Goal: Check status: Check status

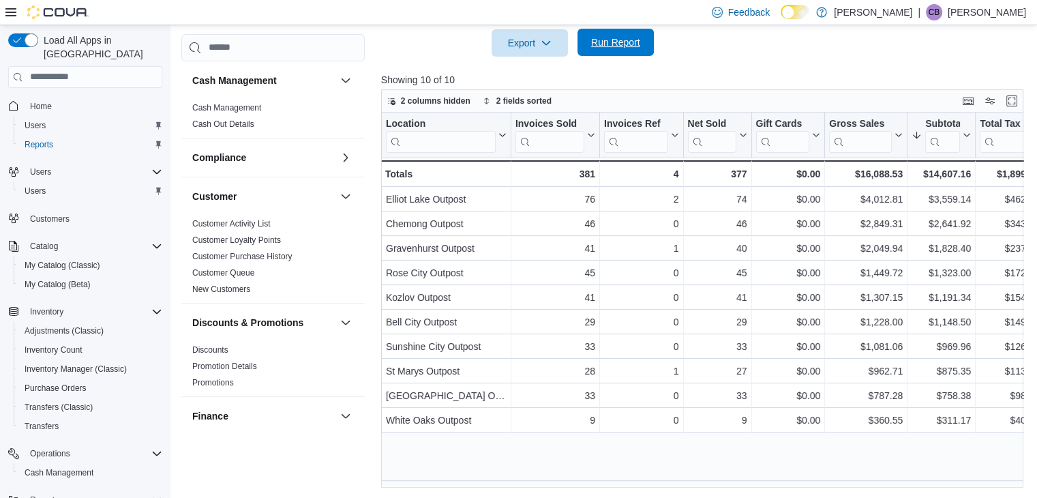
scroll to position [886, 0]
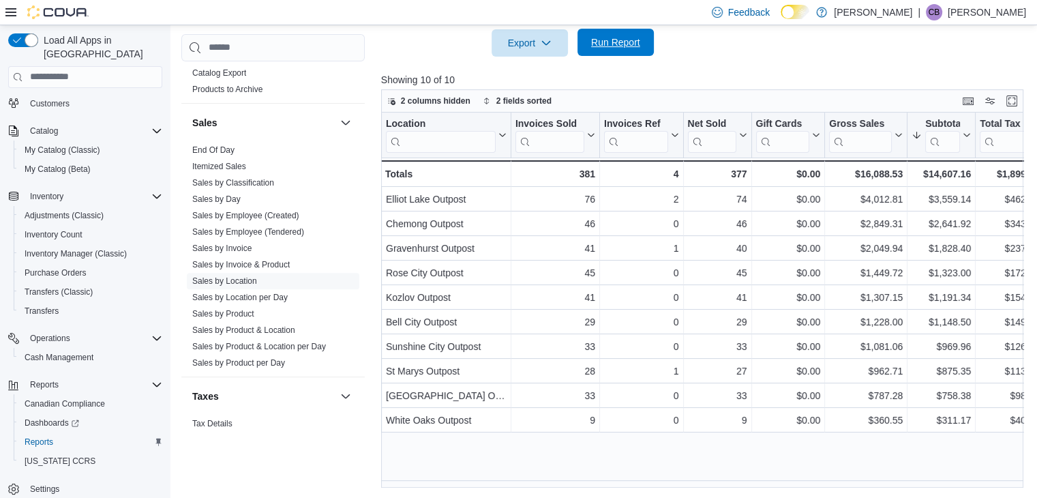
click at [646, 42] on button "Run Report" at bounding box center [615, 42] width 76 height 27
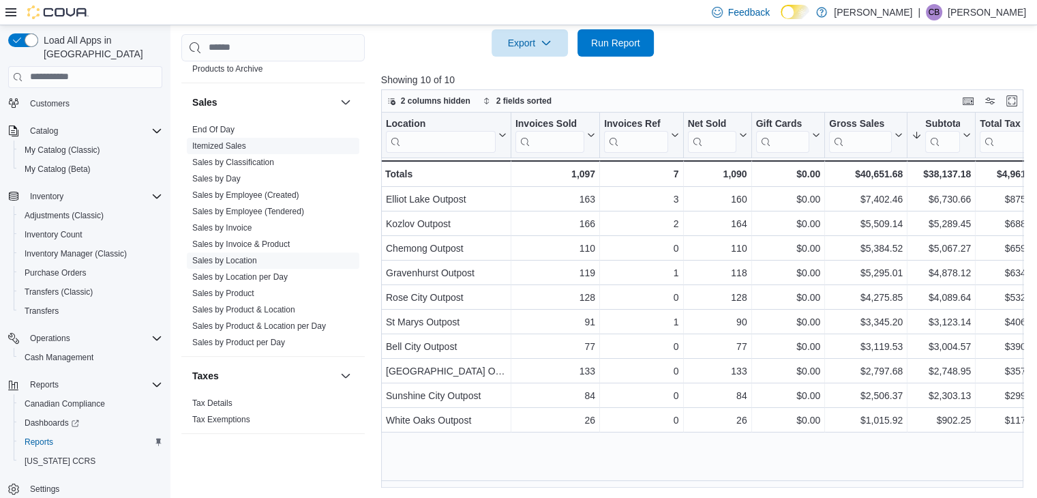
scroll to position [917, 0]
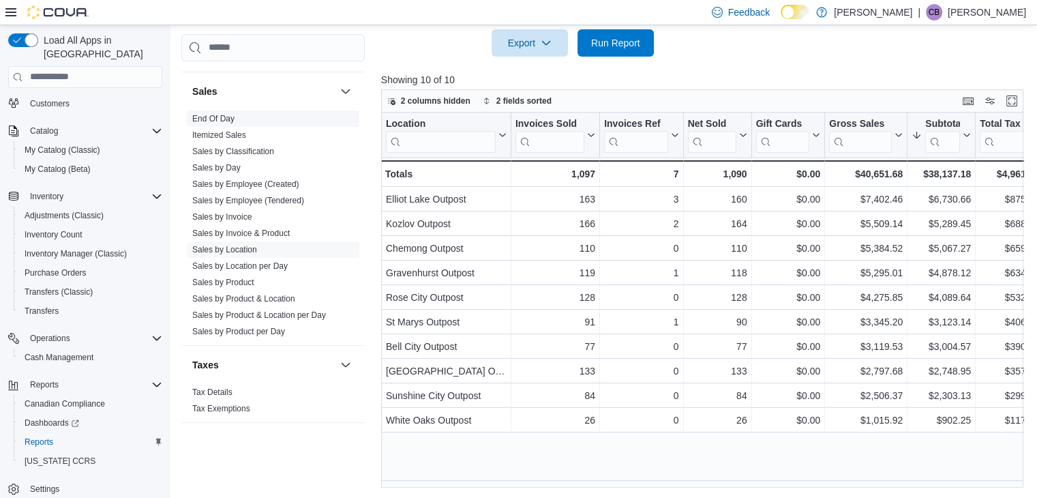
click at [216, 117] on link "End Of Day" at bounding box center [213, 119] width 42 height 10
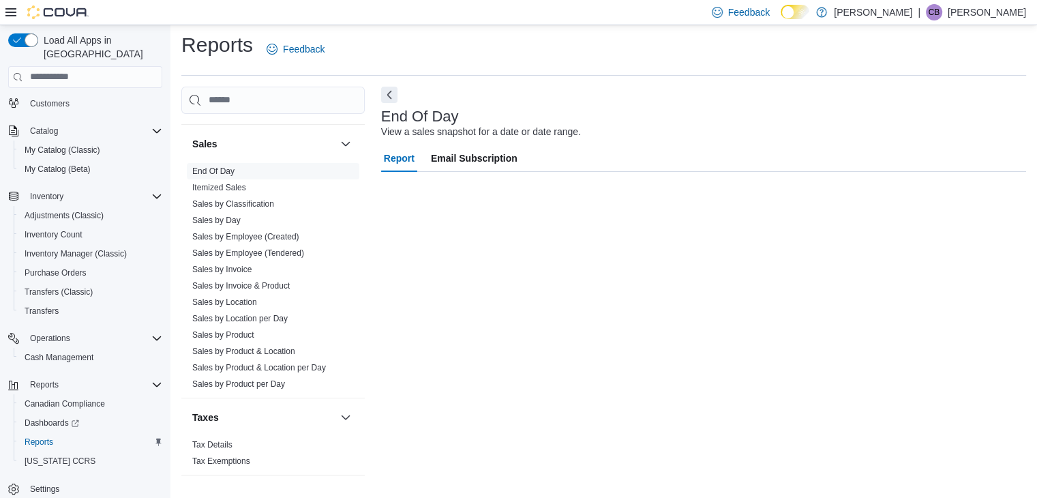
scroll to position [5, 0]
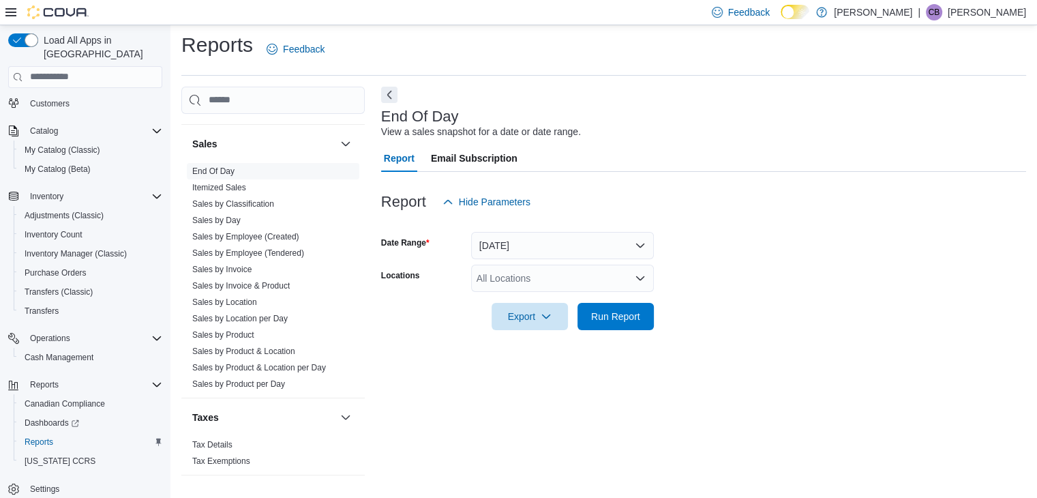
click at [555, 277] on div "All Locations" at bounding box center [562, 277] width 183 height 27
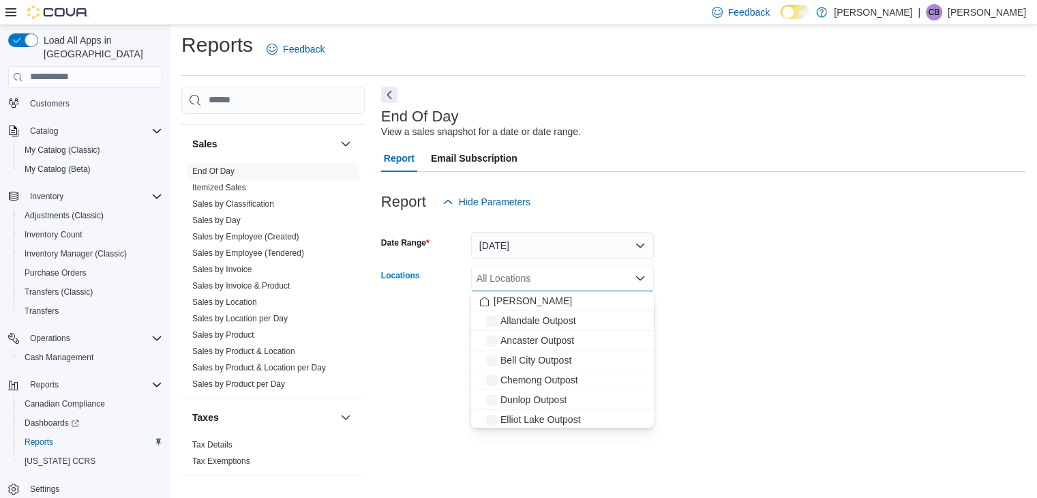
type input "*"
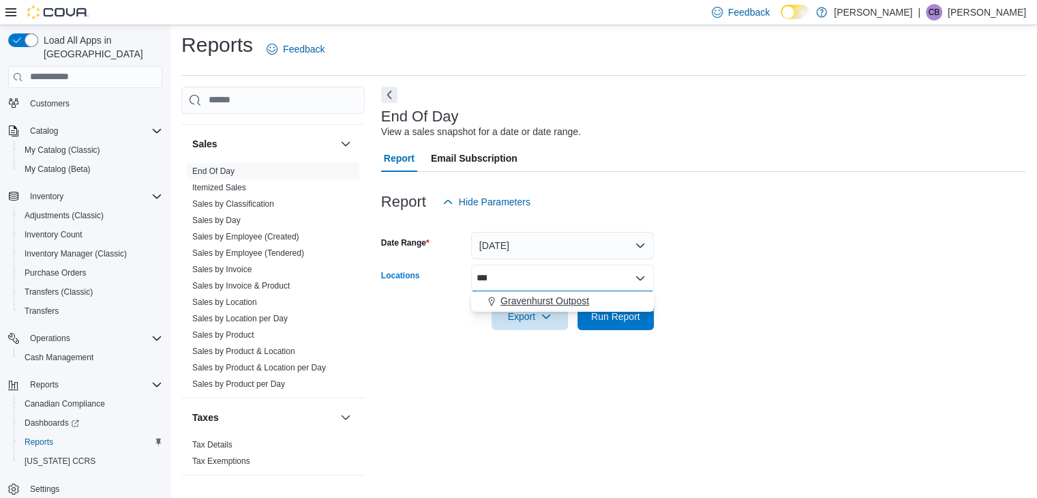
type input "***"
click at [583, 306] on span "Gravenhurst Outpost" at bounding box center [544, 301] width 89 height 14
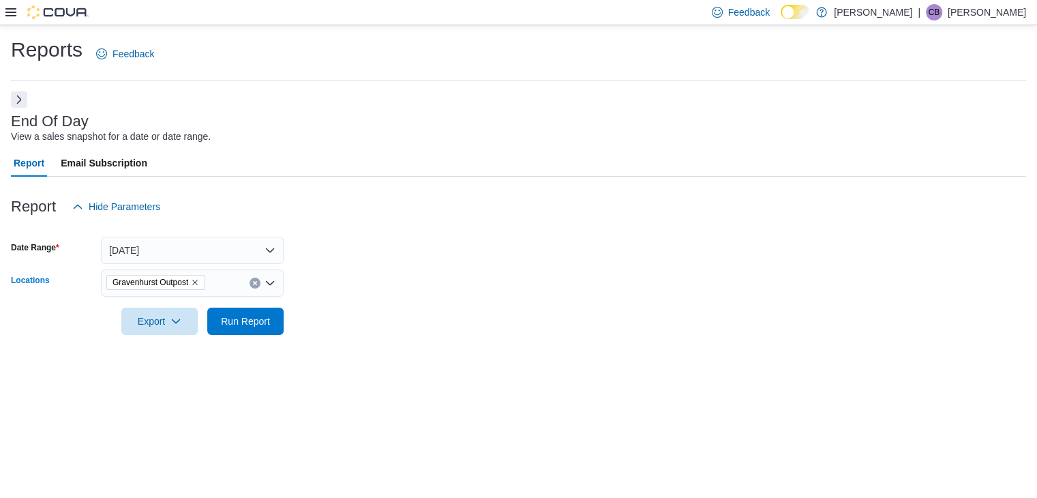
scroll to position [0, 0]
click at [256, 317] on span "Run Report" at bounding box center [245, 320] width 49 height 14
click at [20, 95] on button "Next" at bounding box center [19, 99] width 16 height 16
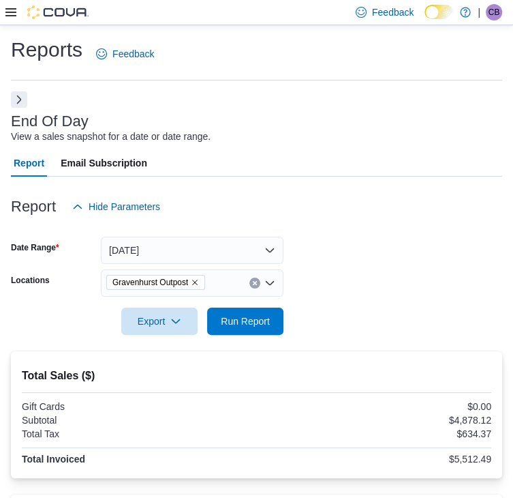
drag, startPoint x: 156, startPoint y: 395, endPoint x: 205, endPoint y: 382, distance: 50.9
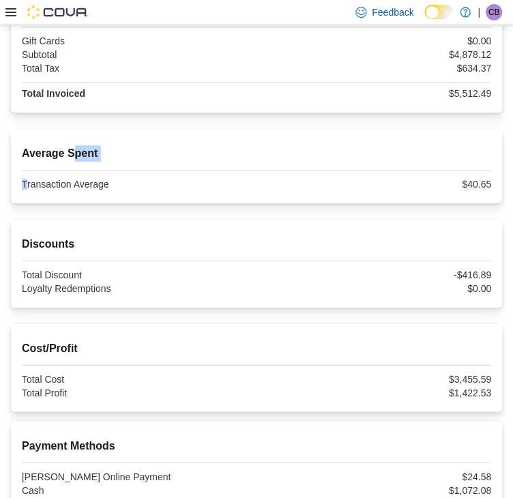
scroll to position [377, 0]
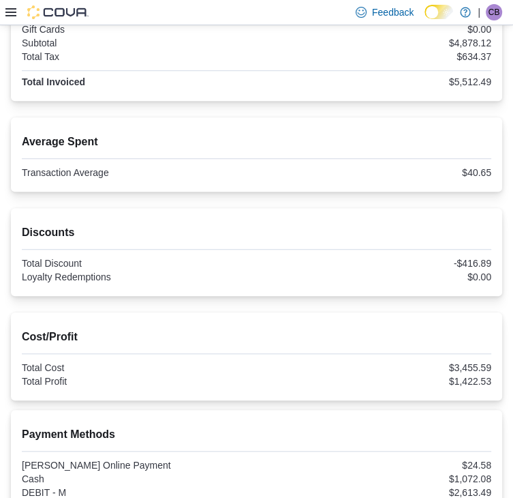
click at [37, 459] on div "[PERSON_NAME] Online Payment" at bounding box center [138, 464] width 232 height 11
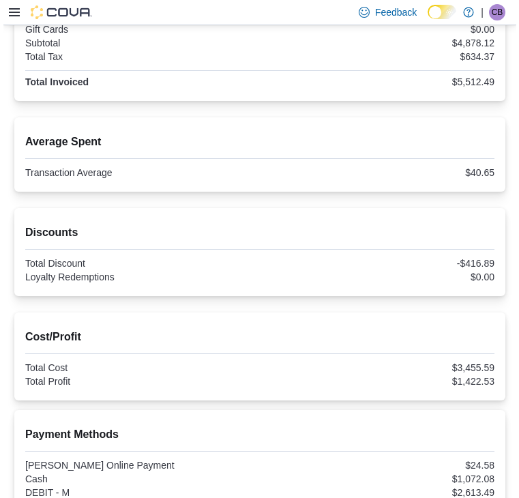
scroll to position [366, 0]
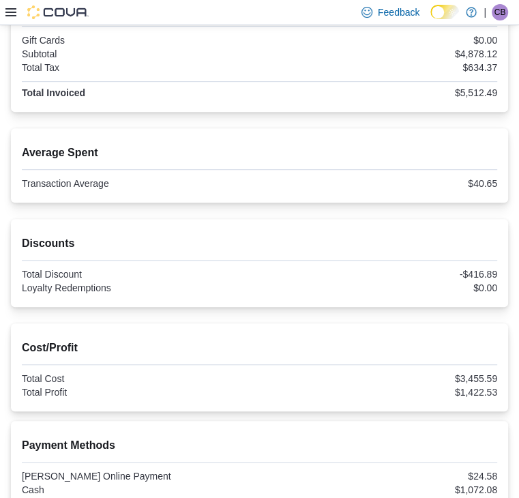
click at [262, 484] on div "$1,072.08" at bounding box center [379, 489] width 235 height 11
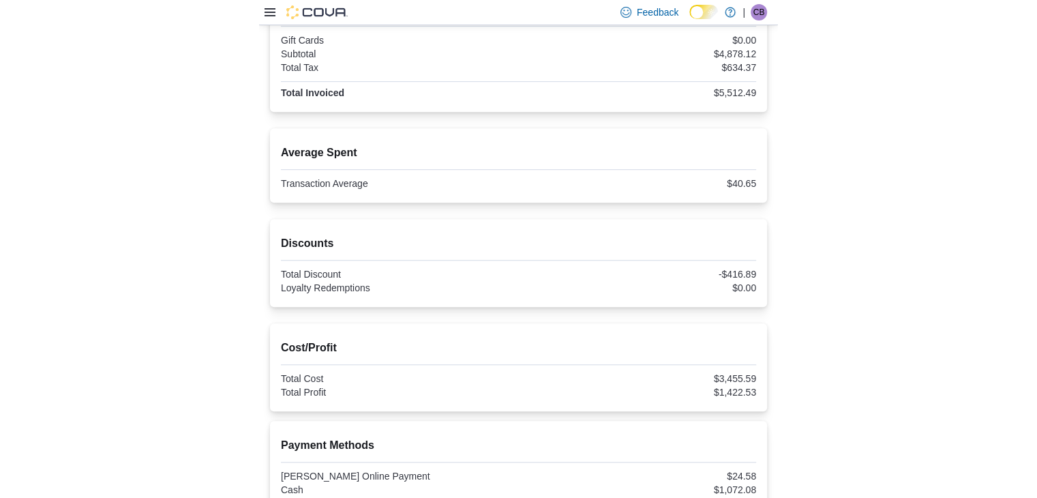
scroll to position [273, 0]
